Goal: Task Accomplishment & Management: Use online tool/utility

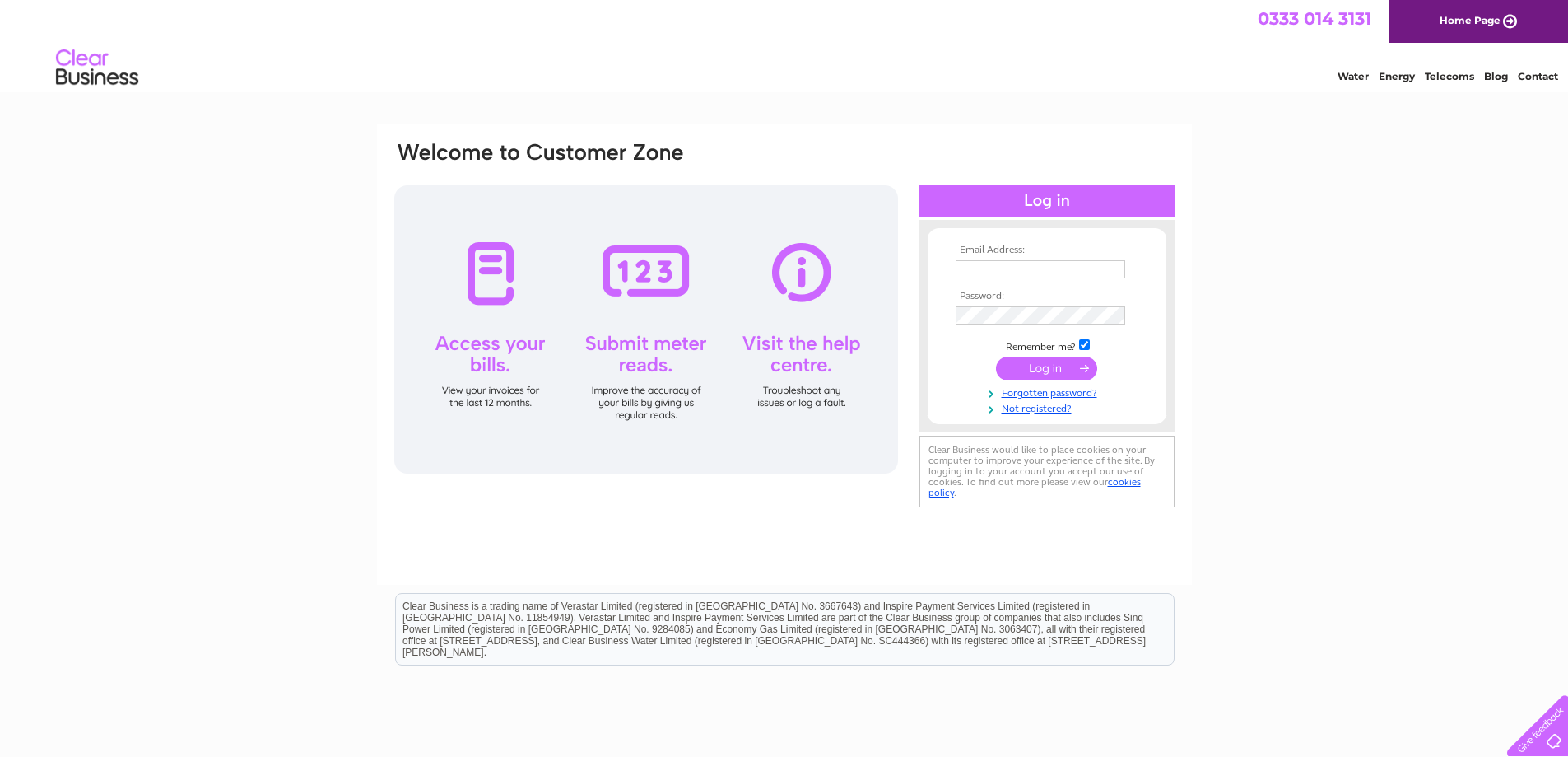
type input "ashtonvillagesaver@virginmedia.com"
click at [1039, 374] on input "submit" at bounding box center [1047, 368] width 101 height 23
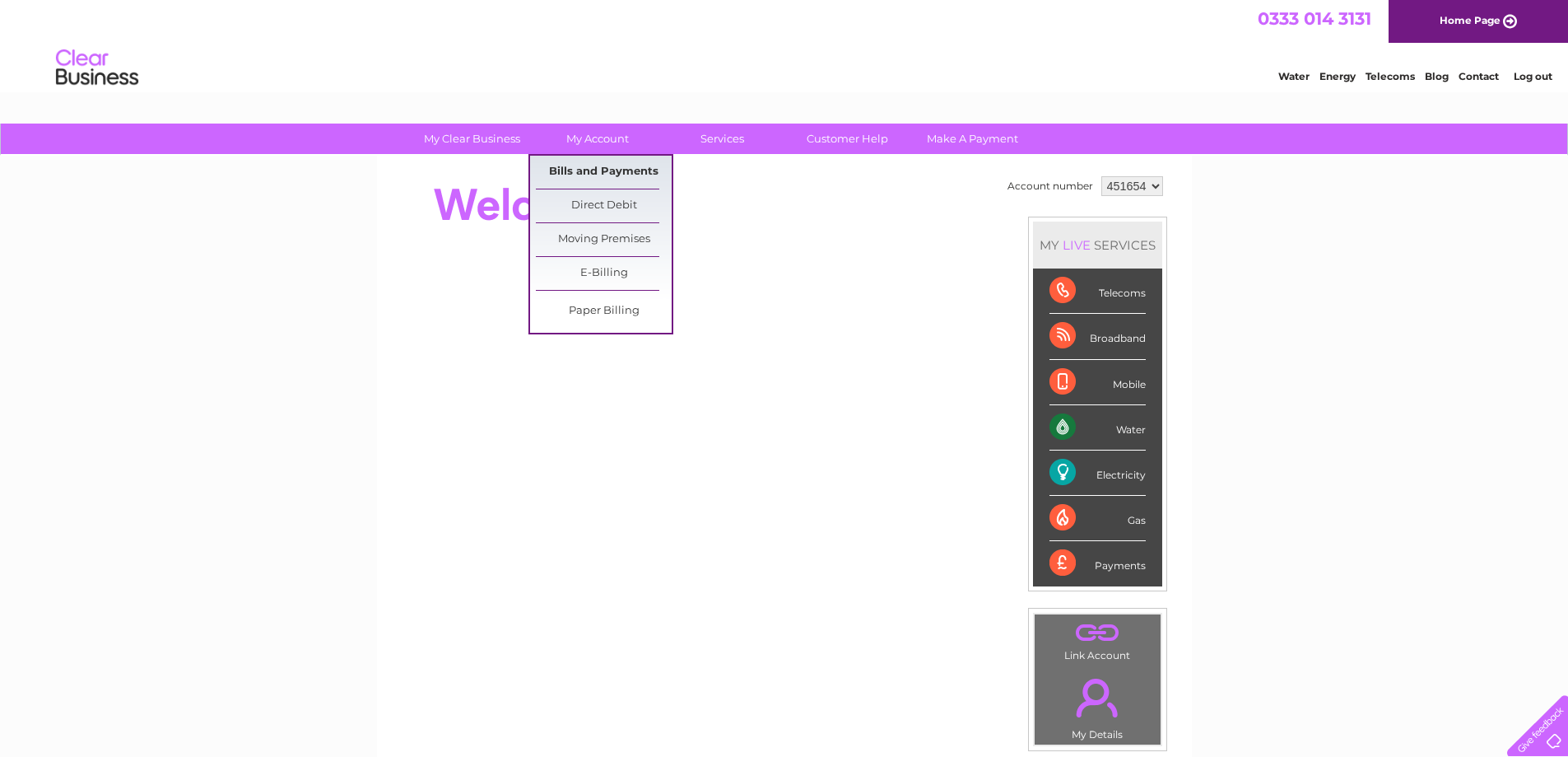
click at [598, 170] on link "Bills and Payments" at bounding box center [604, 172] width 136 height 33
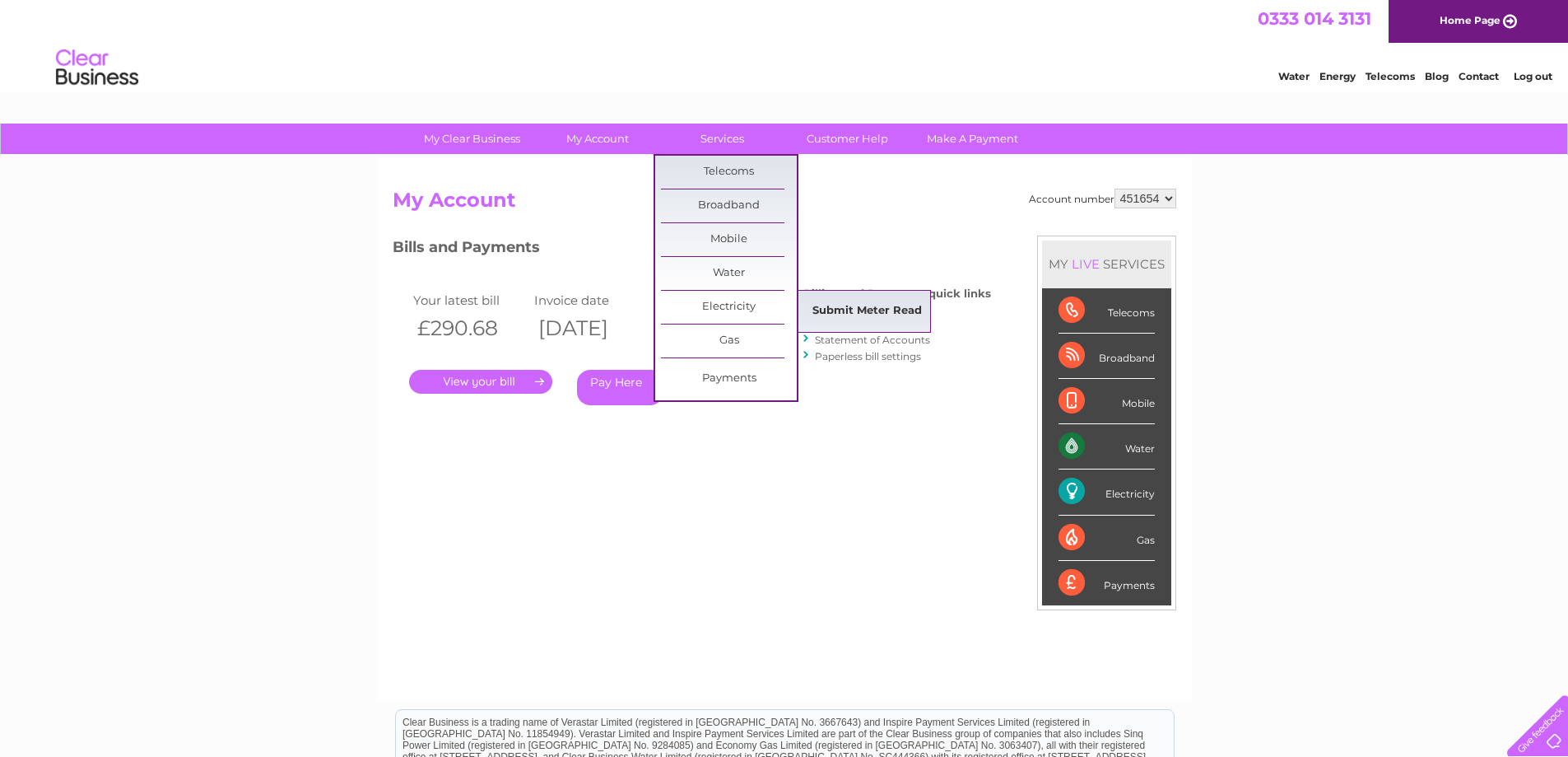
click at [840, 315] on link "Submit Meter Read" at bounding box center [867, 311] width 136 height 33
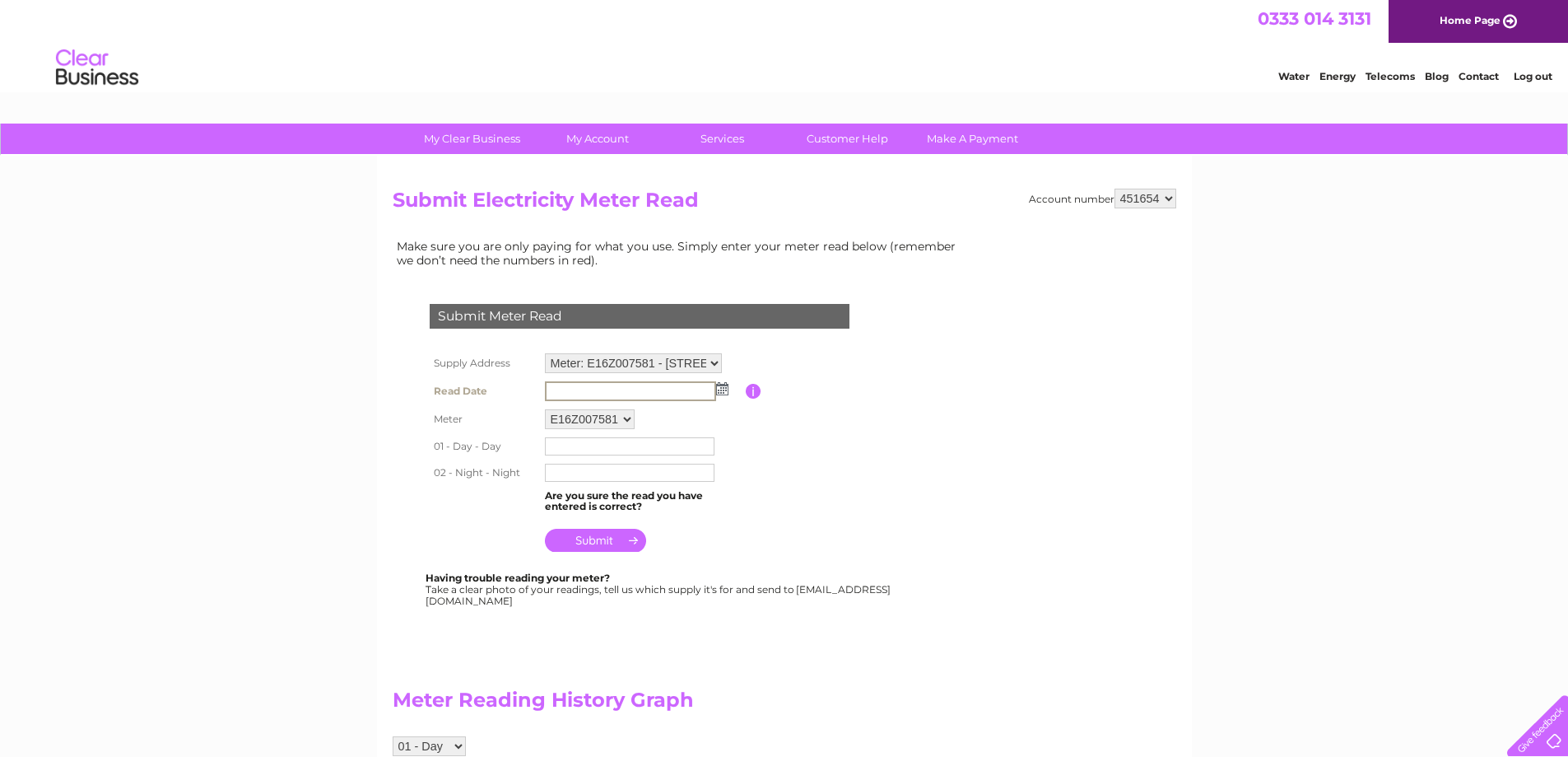
click at [657, 390] on input "text" at bounding box center [630, 391] width 171 height 19
click at [728, 388] on td at bounding box center [643, 391] width 205 height 28
click at [722, 385] on img at bounding box center [721, 388] width 12 height 13
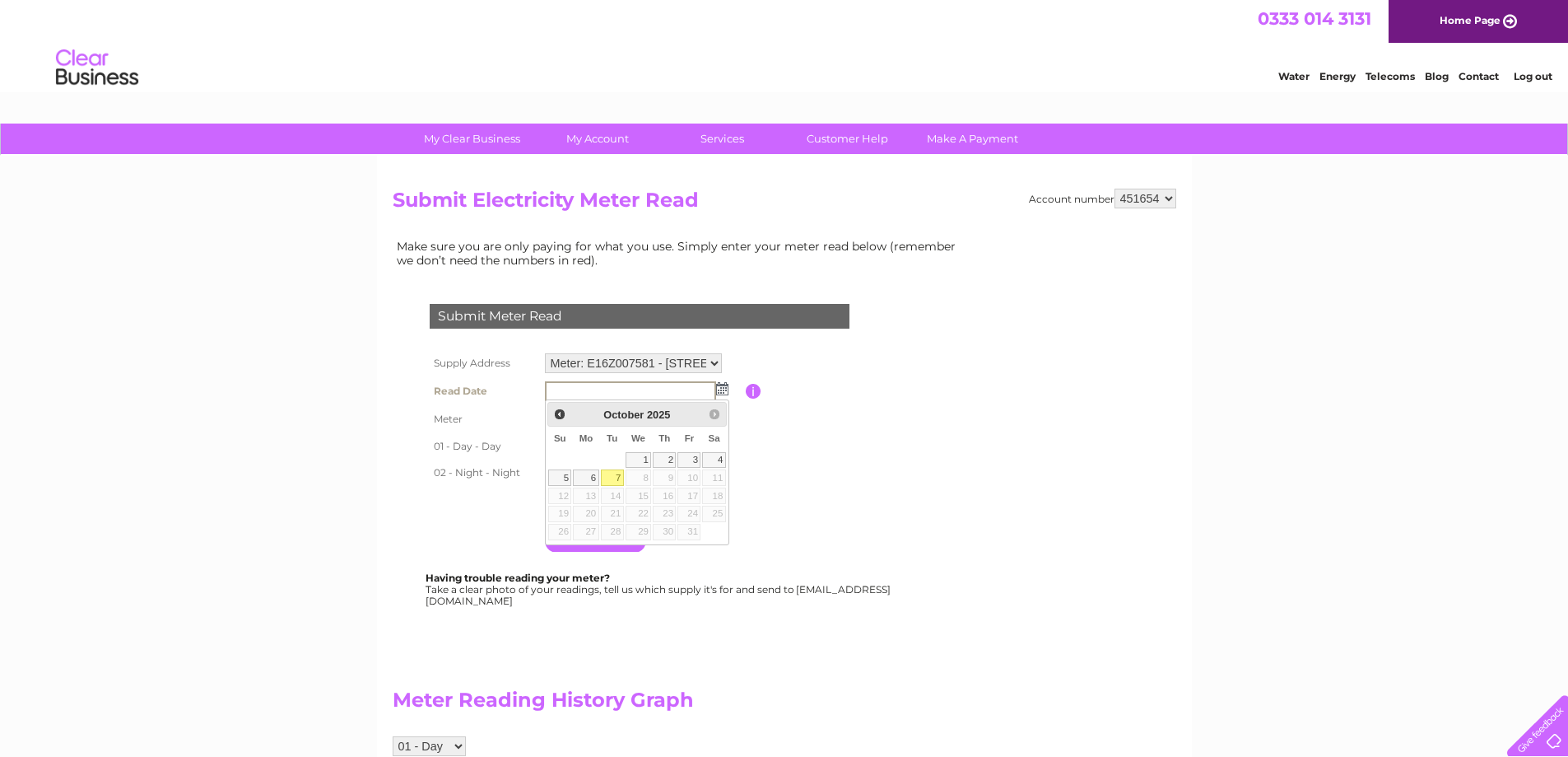
click at [618, 476] on link "7" at bounding box center [612, 478] width 23 height 17
type input "2025/10/07"
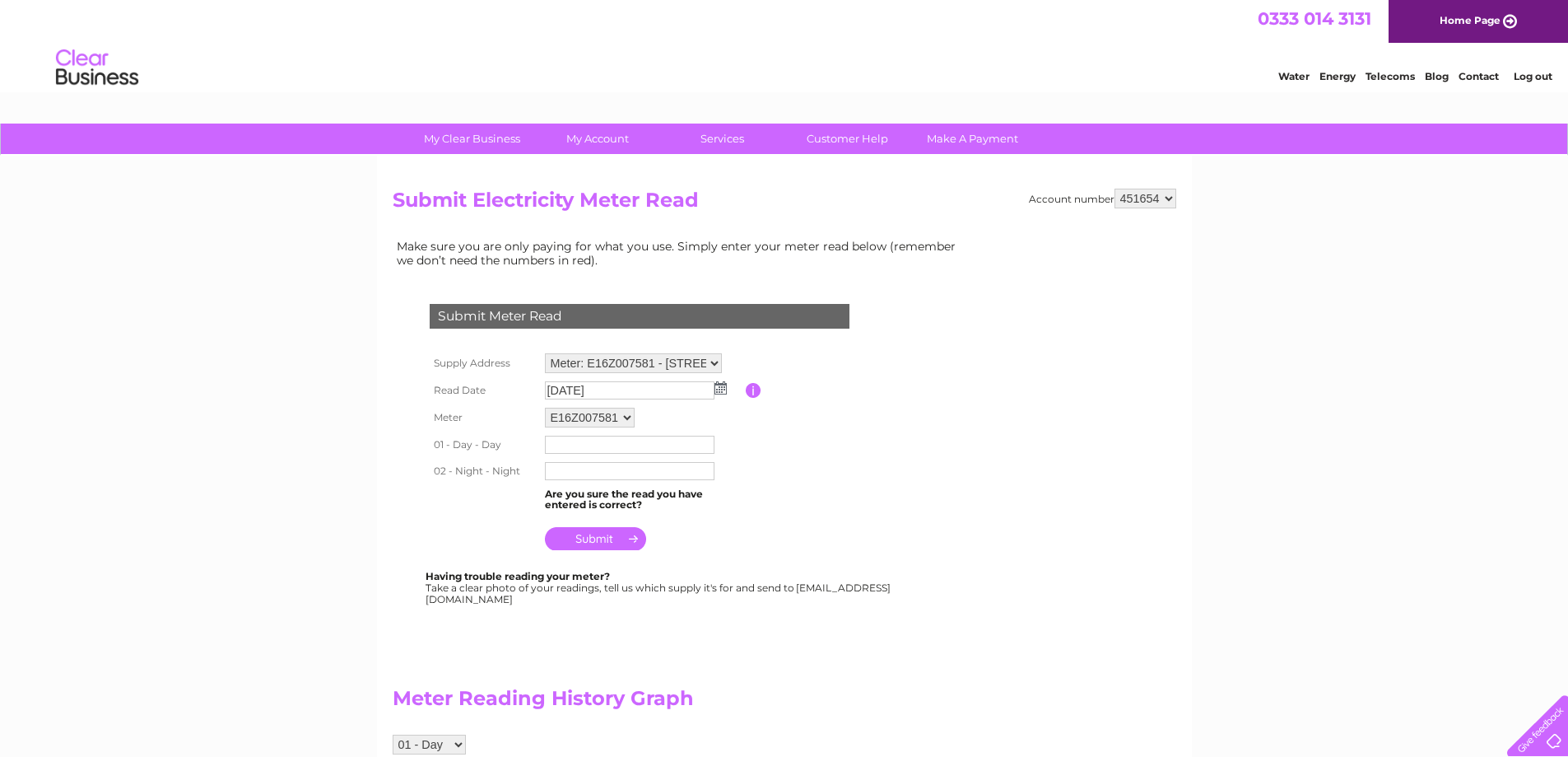
click at [611, 443] on input "text" at bounding box center [629, 445] width 169 height 19
type input "60459"
click at [610, 473] on input "text" at bounding box center [630, 472] width 171 height 19
type input "02467"
click at [602, 546] on input "submit" at bounding box center [595, 540] width 101 height 23
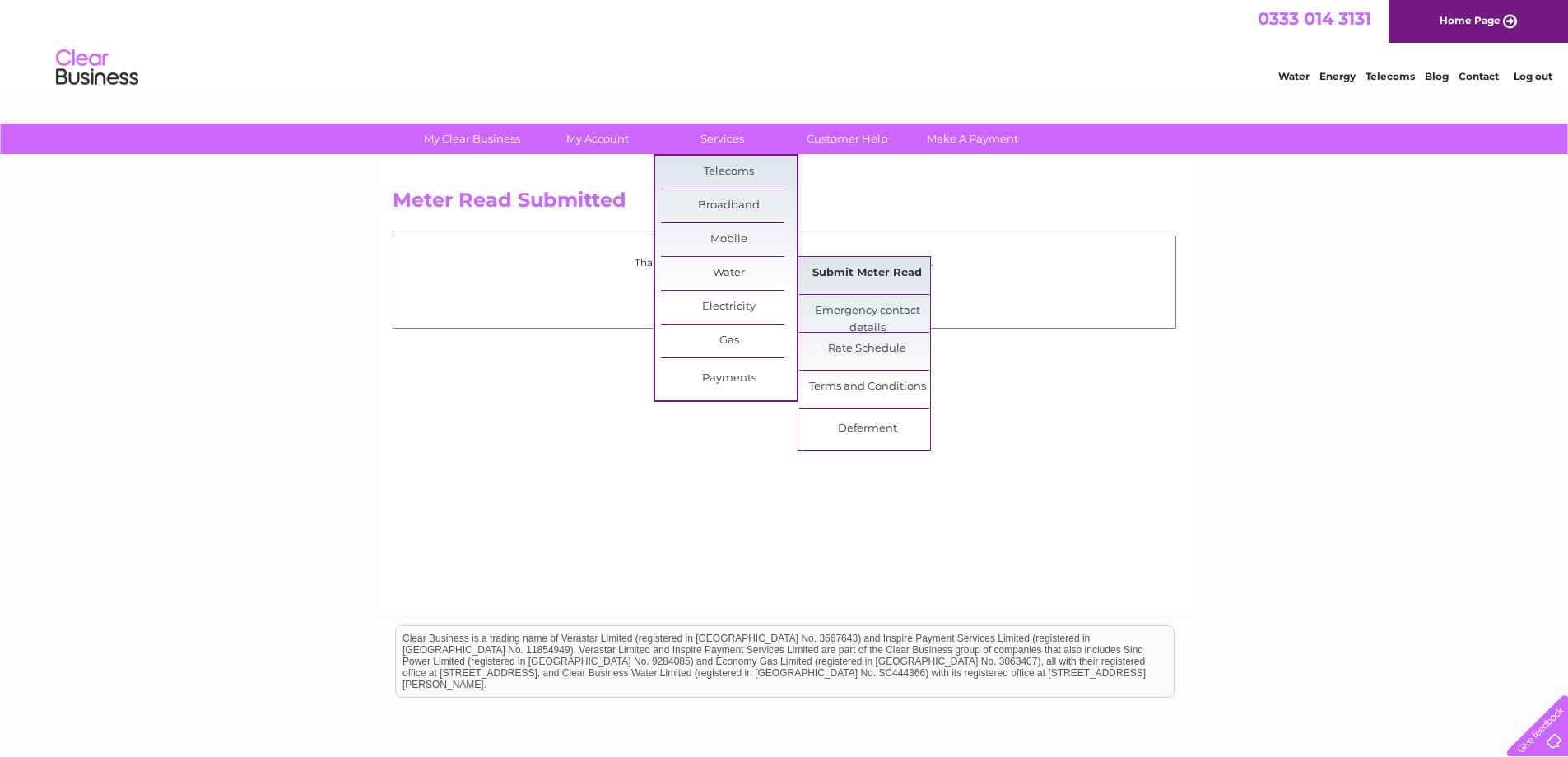
click at [849, 271] on link "Submit Meter Read" at bounding box center [867, 273] width 136 height 33
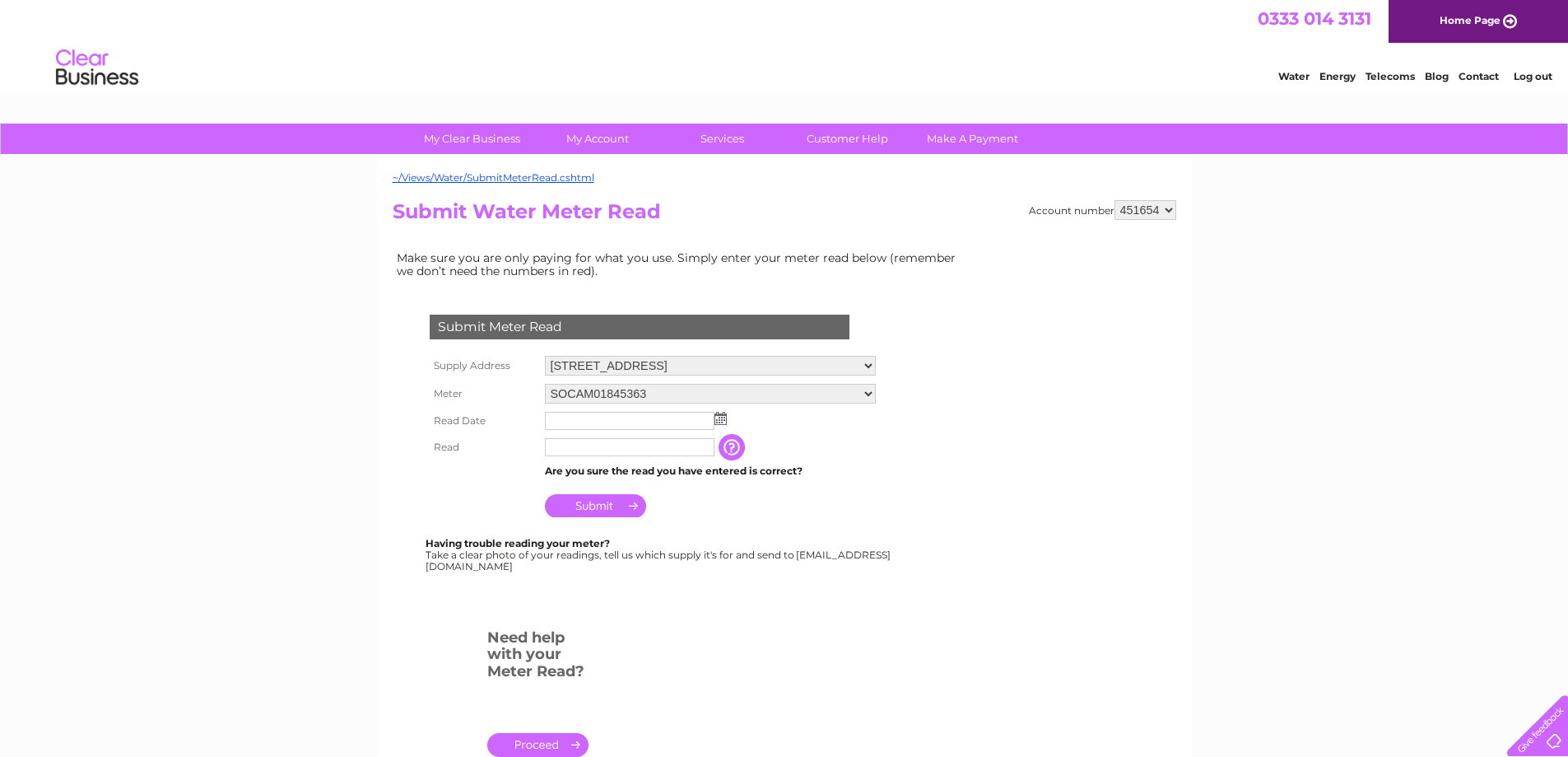
click at [721, 418] on img at bounding box center [721, 418] width 12 height 13
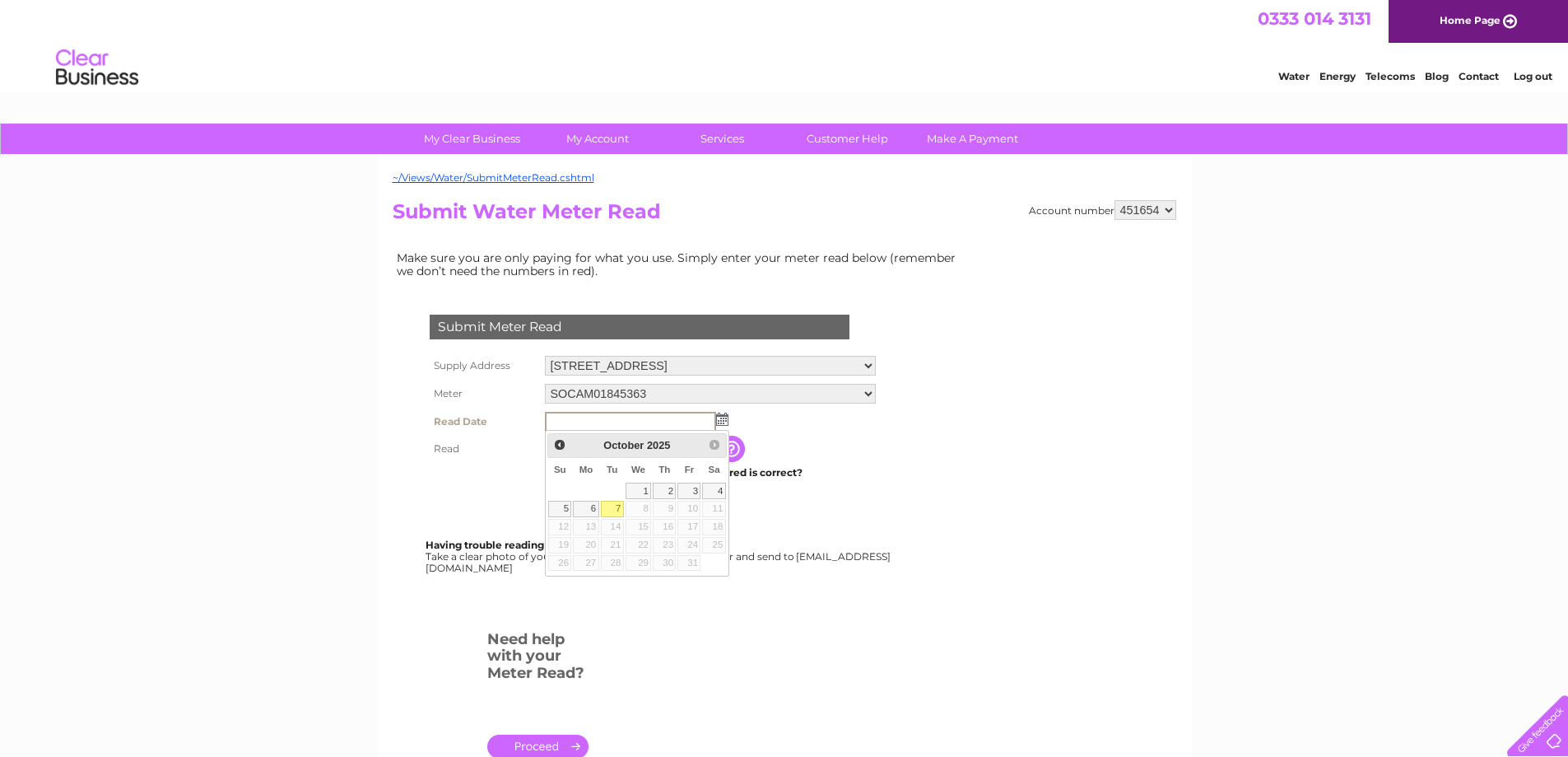
click at [612, 509] on link "7" at bounding box center [612, 509] width 23 height 17
type input "[DATE]"
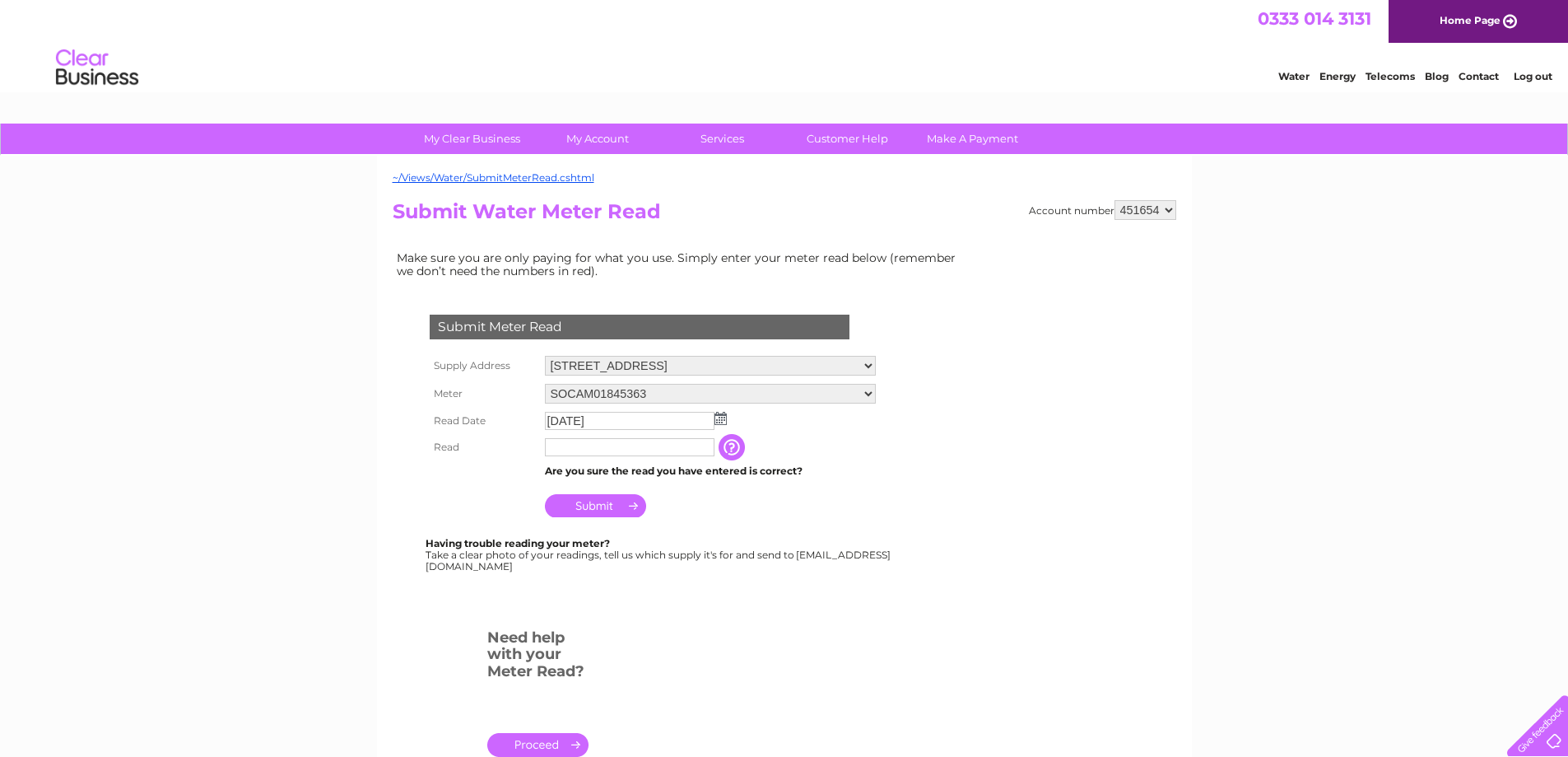
click at [633, 443] on input "text" at bounding box center [629, 448] width 169 height 19
type input "0950"
click at [618, 506] on input "Submit" at bounding box center [595, 507] width 101 height 23
